Goal: Transaction & Acquisition: Purchase product/service

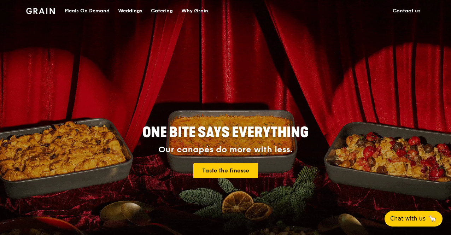
click at [165, 13] on div "Catering" at bounding box center [162, 10] width 22 height 21
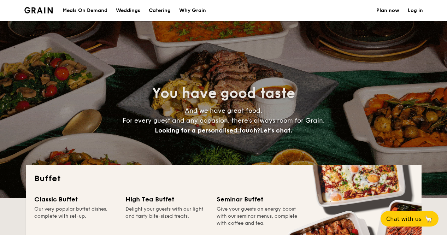
select select
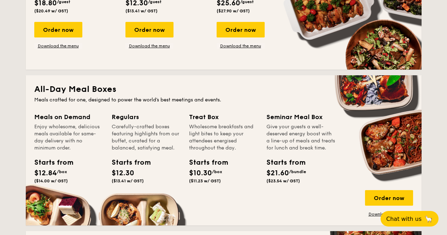
scroll to position [283, 0]
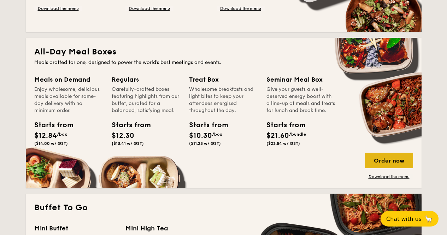
click at [374, 157] on div "Order now" at bounding box center [389, 161] width 48 height 16
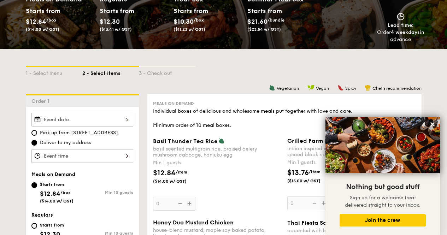
scroll to position [106, 0]
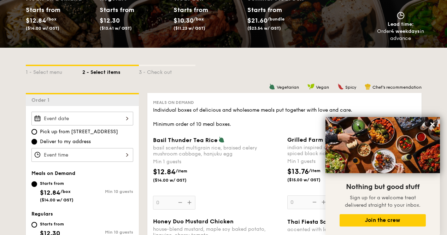
select select
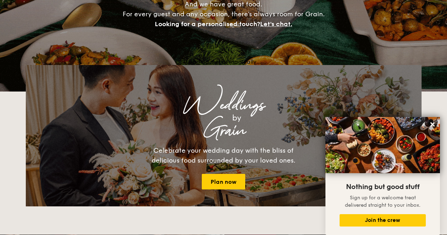
scroll to position [164, 0]
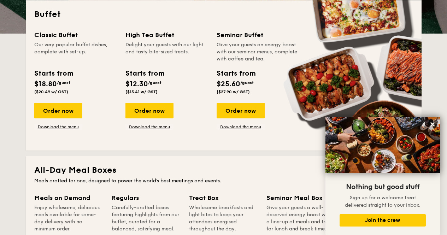
click at [122, 219] on div "Carefully-crafted boxes featuring highlights from our buffet, curated for a bal…" at bounding box center [146, 218] width 69 height 28
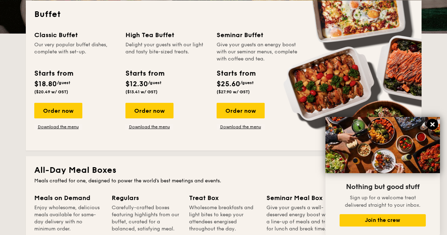
click at [435, 123] on button at bounding box center [432, 124] width 11 height 11
